Goal: Information Seeking & Learning: Learn about a topic

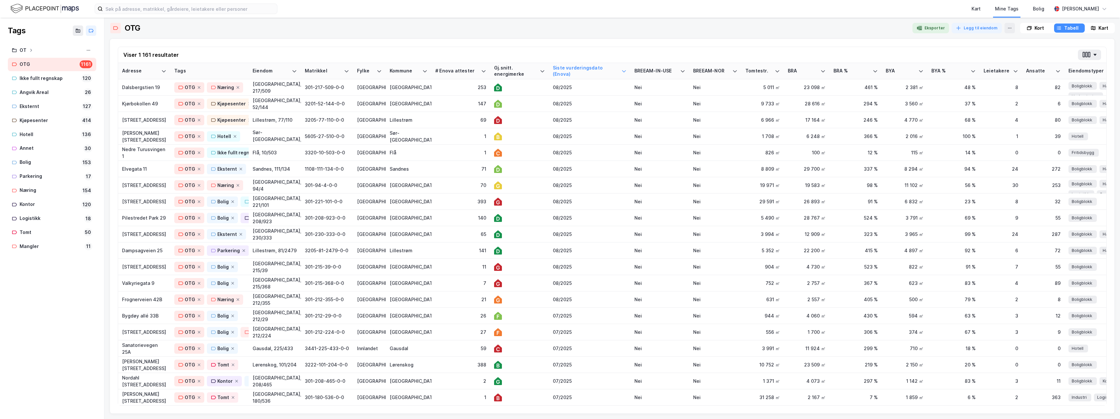
click at [219, 54] on div "Viser 1 161 resultater" at bounding box center [612, 55] width 988 height 16
click at [981, 8] on div "Kart" at bounding box center [976, 9] width 9 height 8
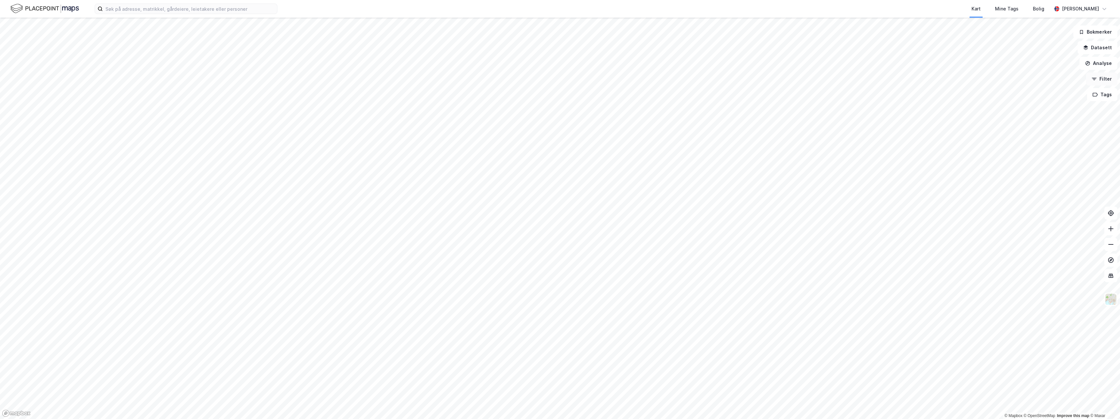
click at [1107, 79] on button "Filter" at bounding box center [1101, 78] width 31 height 13
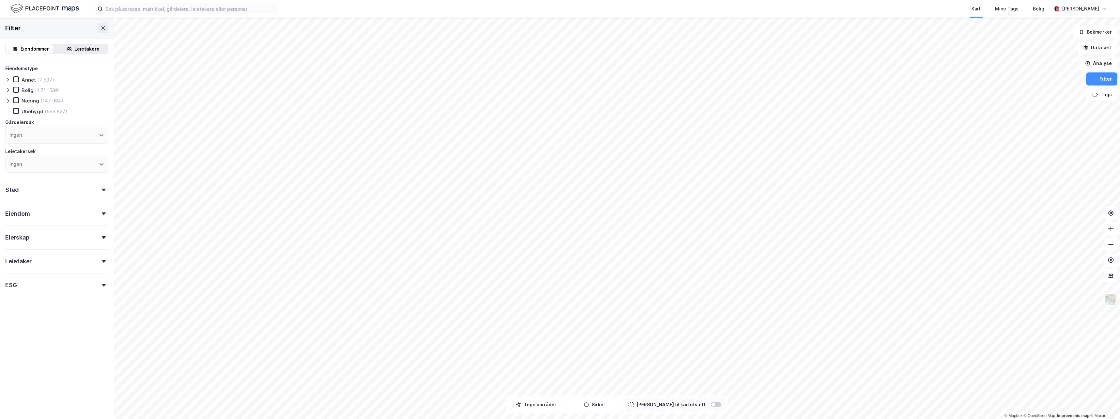
click at [38, 132] on div "Ingen" at bounding box center [56, 135] width 103 height 17
type input "h"
type input "t"
type input "olav thon"
click at [54, 167] on div "Olav Thon Stiftelsen" at bounding box center [51, 168] width 65 height 6
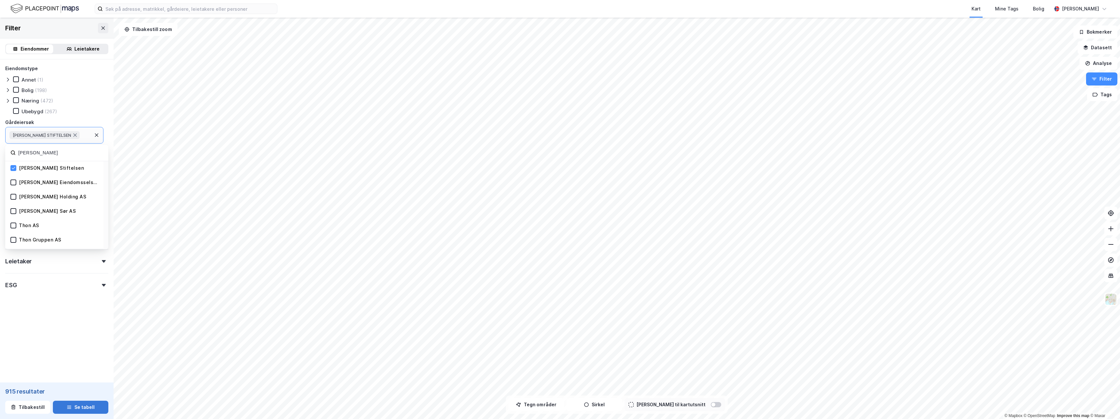
click at [77, 408] on button "Se tabell" at bounding box center [80, 407] width 55 height 13
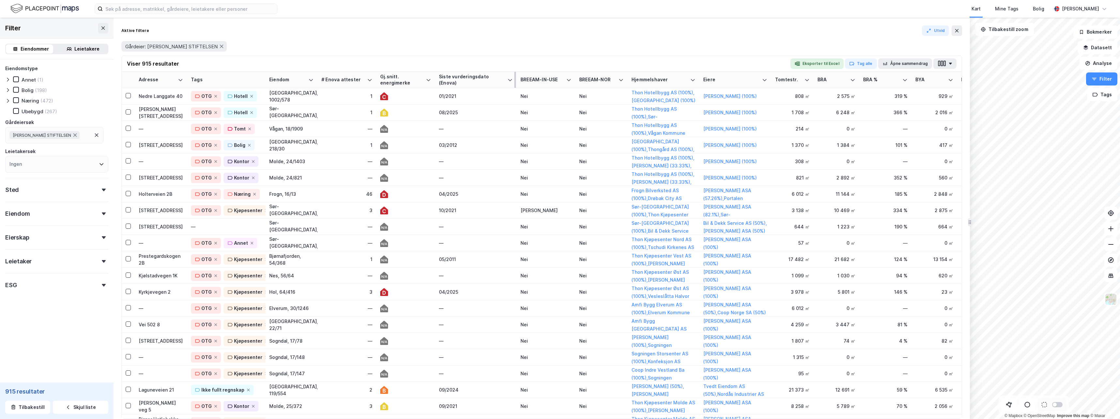
click at [472, 77] on div "Siste vurderingsdato (Enova)" at bounding box center [472, 80] width 66 height 12
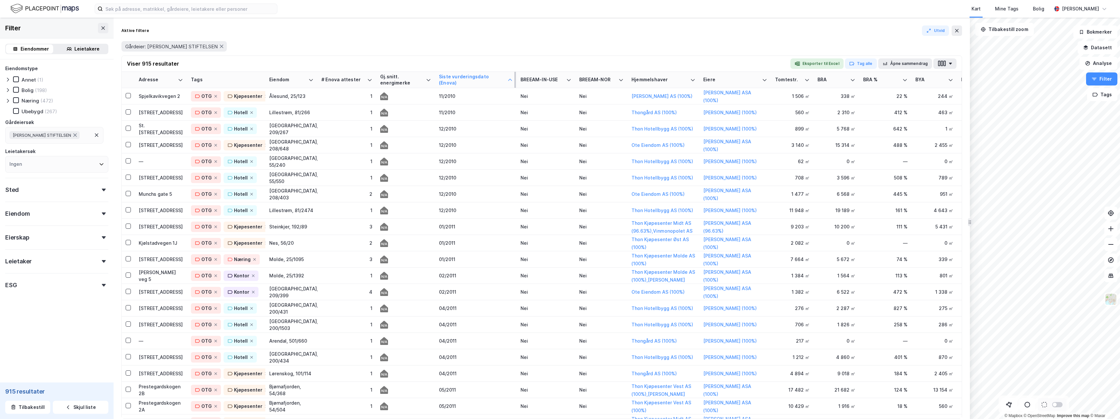
click at [473, 77] on div "Siste vurderingsdato (Enova)" at bounding box center [472, 80] width 66 height 12
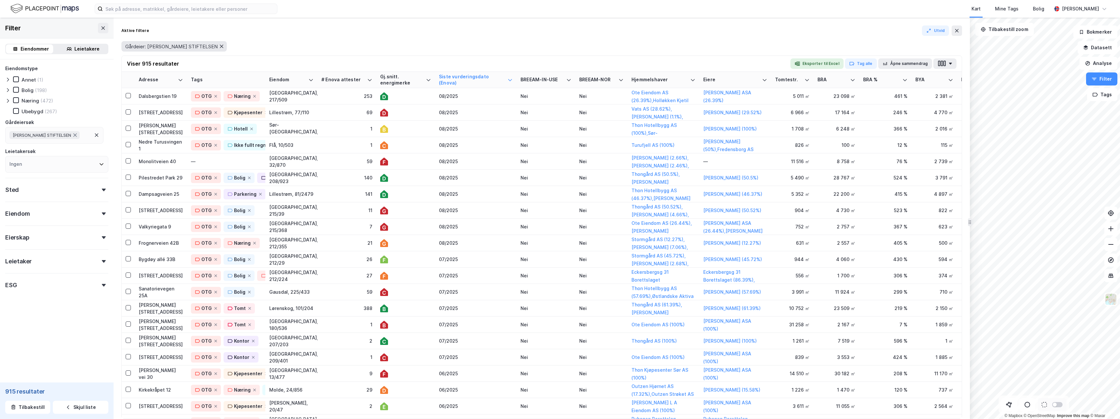
click at [219, 47] on icon at bounding box center [221, 46] width 5 height 5
